Goal: Find specific page/section: Find specific page/section

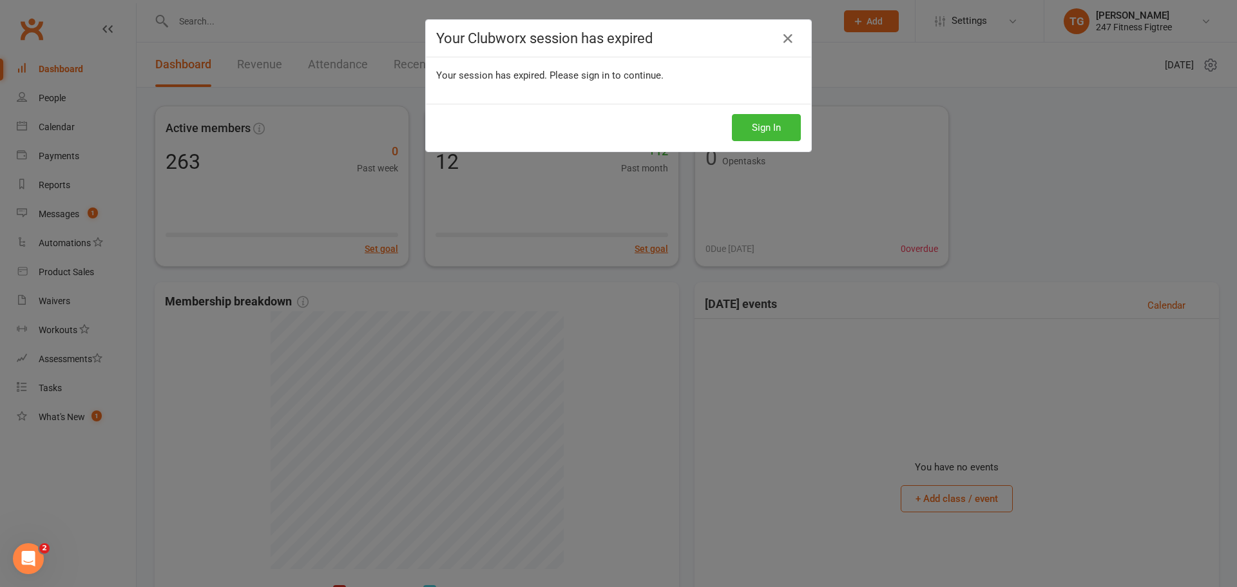
click at [802, 124] on div "Sign In" at bounding box center [618, 128] width 385 height 48
click at [778, 126] on button "Sign In" at bounding box center [766, 127] width 69 height 27
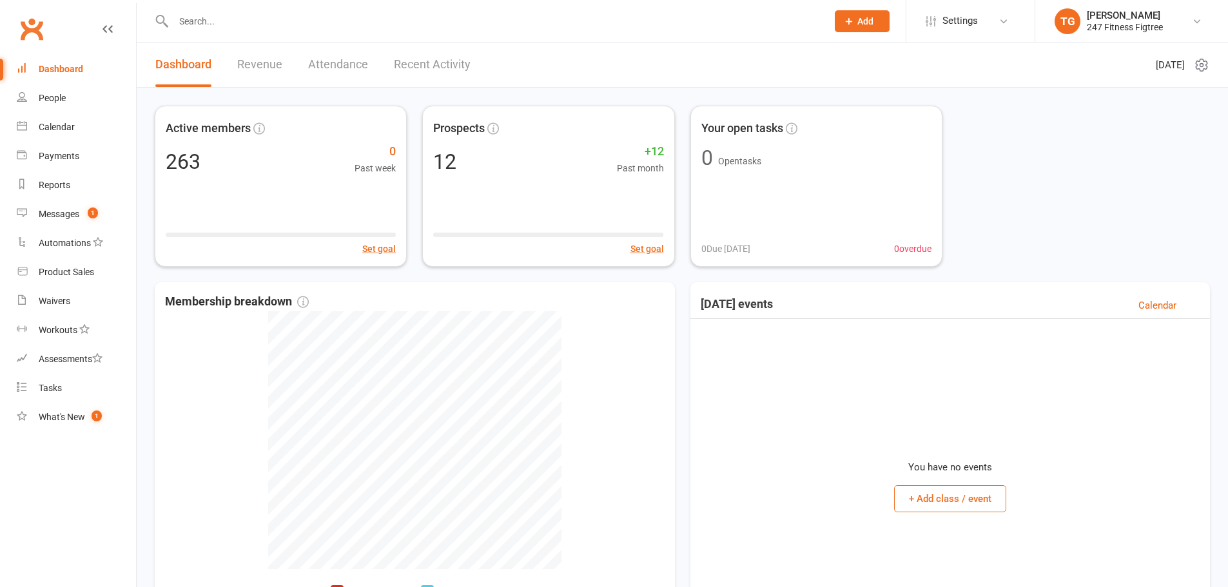
click at [210, 14] on input "text" at bounding box center [493, 21] width 648 height 18
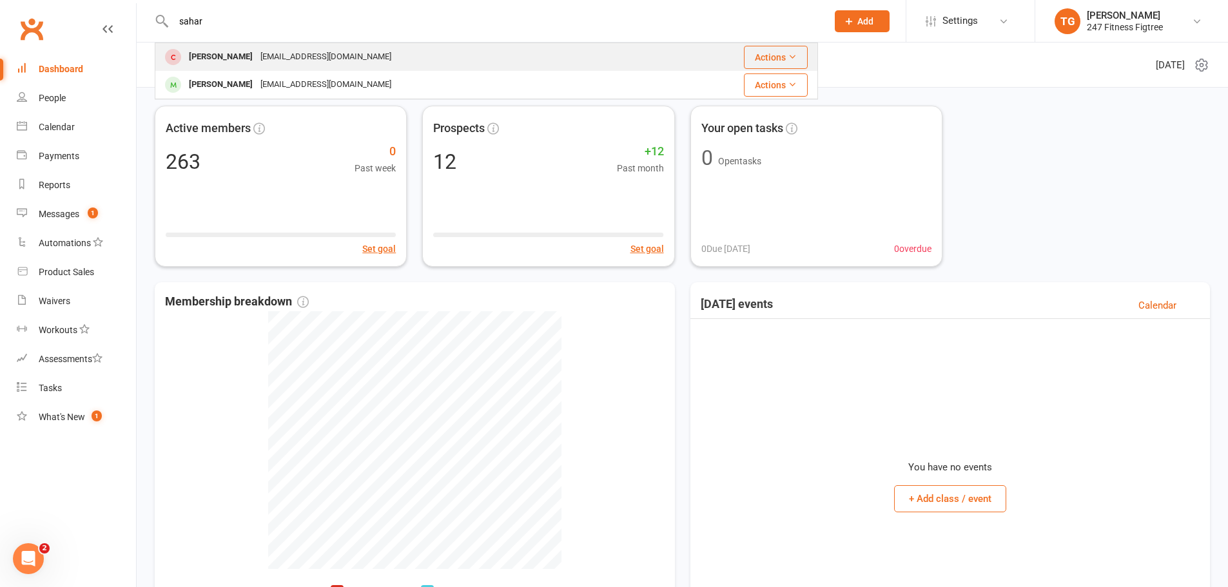
type input "sahar"
click at [246, 51] on div "Sahar Yazdani" at bounding box center [221, 57] width 72 height 19
